Goal: Communication & Community: Connect with others

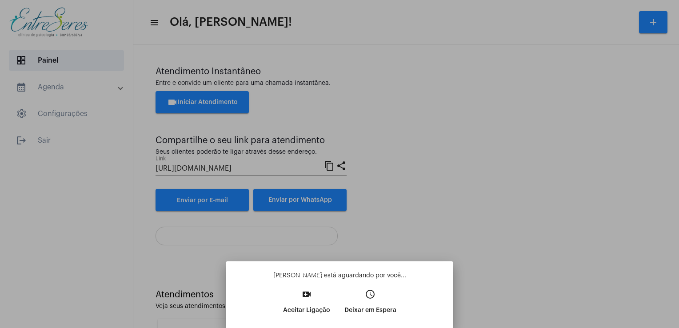
click at [310, 312] on p "Aceitar Ligação" at bounding box center [306, 310] width 47 height 16
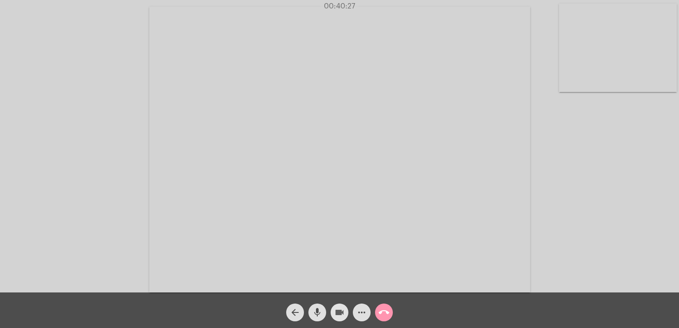
click at [337, 319] on span "videocam" at bounding box center [339, 313] width 11 height 18
click at [316, 312] on mat-icon "mic" at bounding box center [317, 312] width 11 height 11
click at [316, 312] on mat-icon "mic_off" at bounding box center [317, 312] width 11 height 11
click at [336, 312] on mat-icon "videocam_off" at bounding box center [339, 312] width 11 height 11
click at [384, 312] on mat-icon "call_end" at bounding box center [384, 312] width 11 height 11
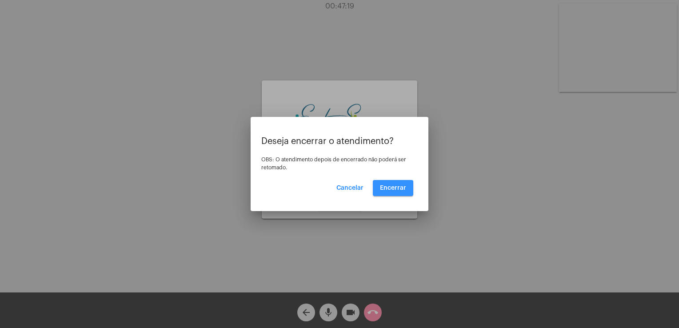
click at [391, 191] on button "Encerrar" at bounding box center [393, 188] width 40 height 16
